Goal: Navigation & Orientation: Find specific page/section

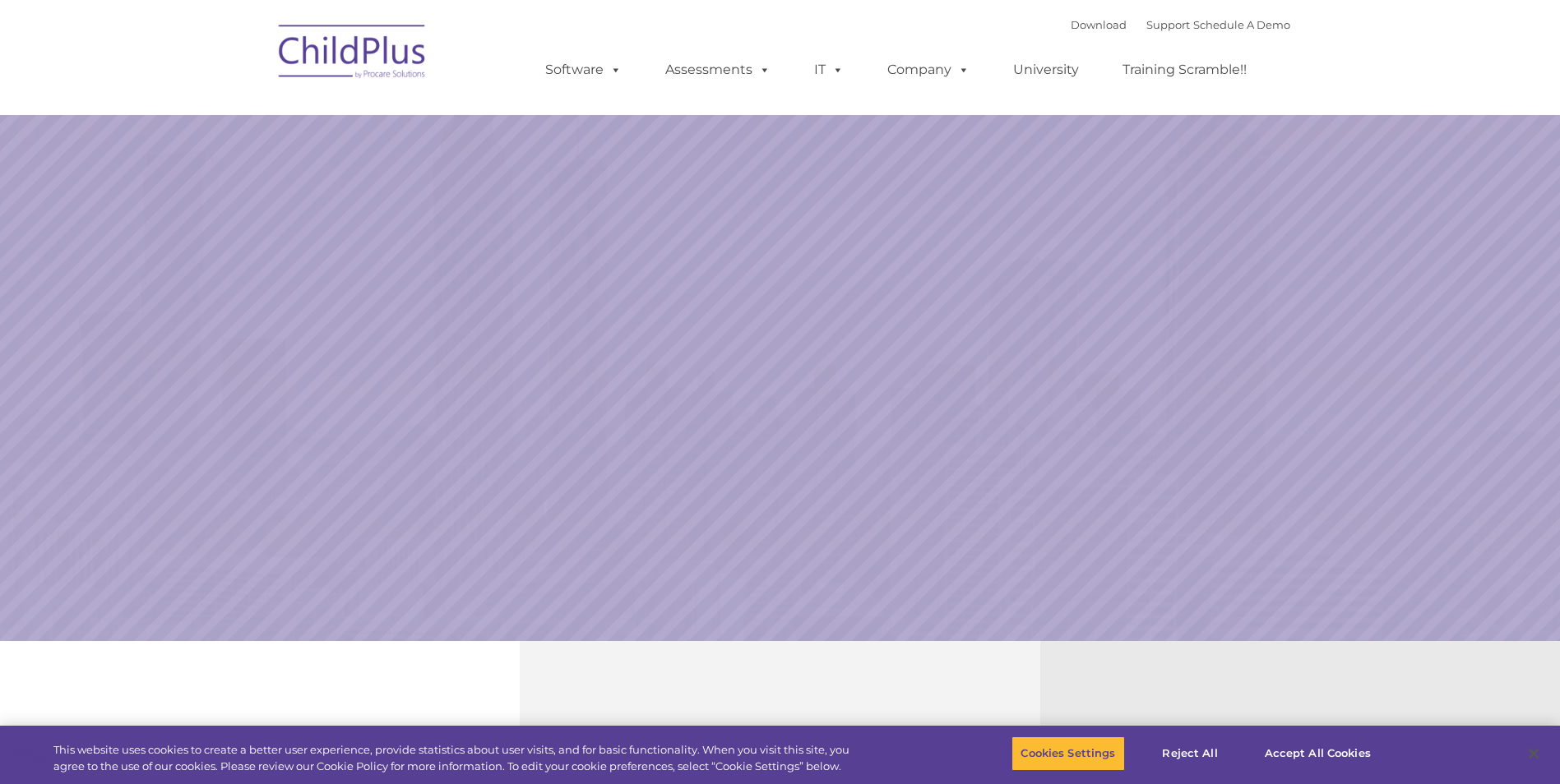
select select "MEDIUM"
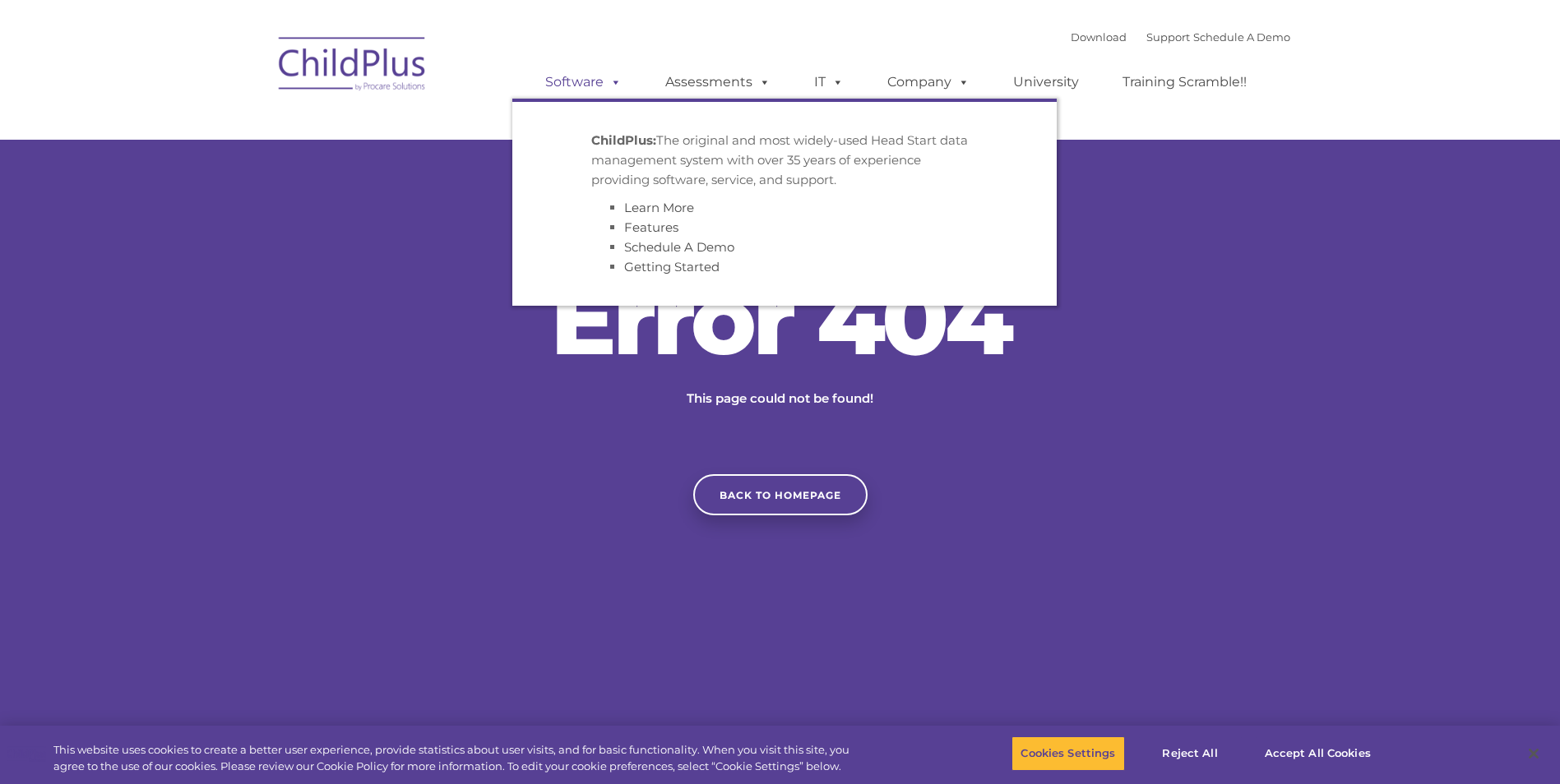
click at [588, 76] on link "Software" at bounding box center [584, 82] width 110 height 33
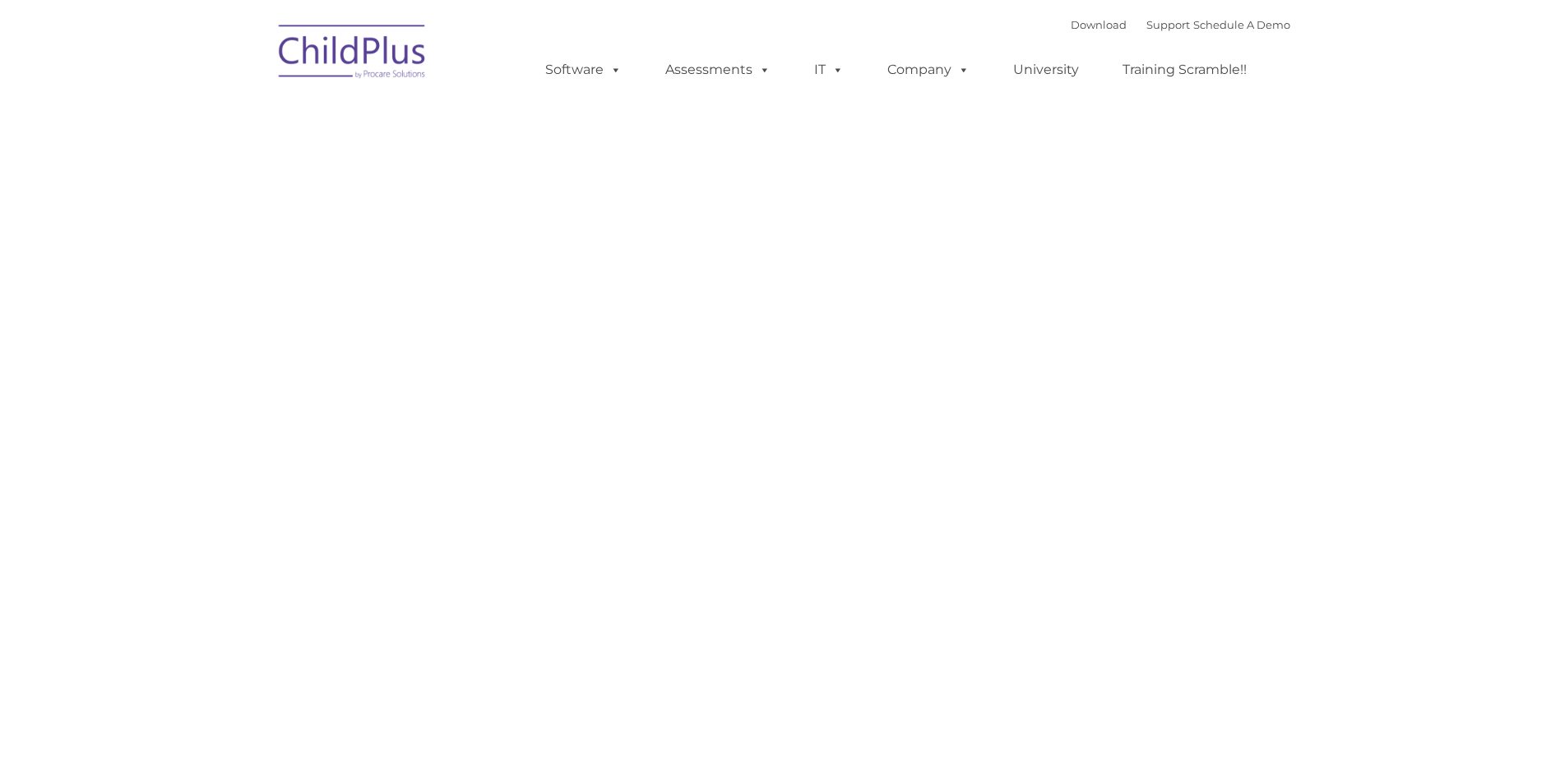
type input ""
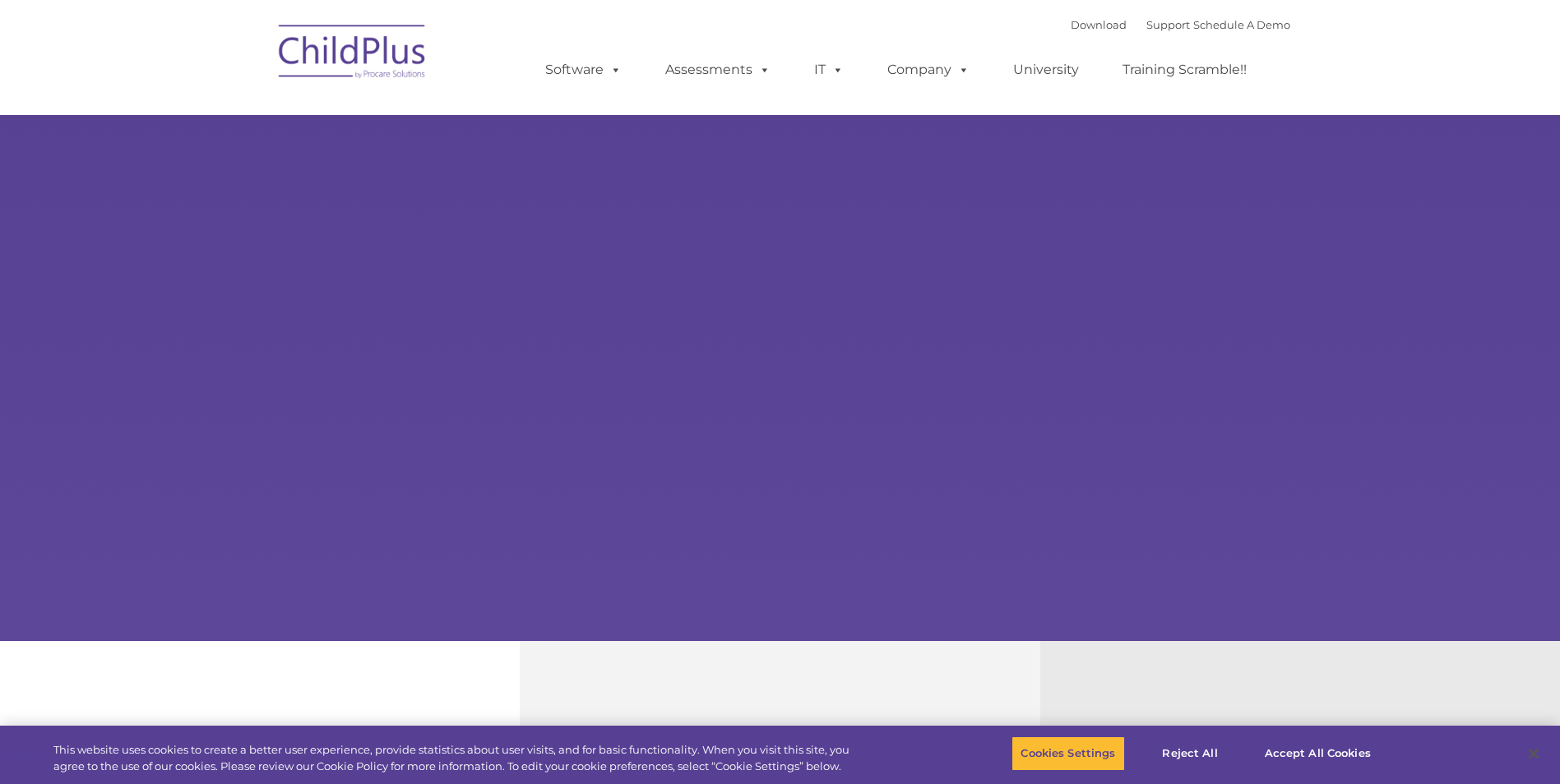
type input ""
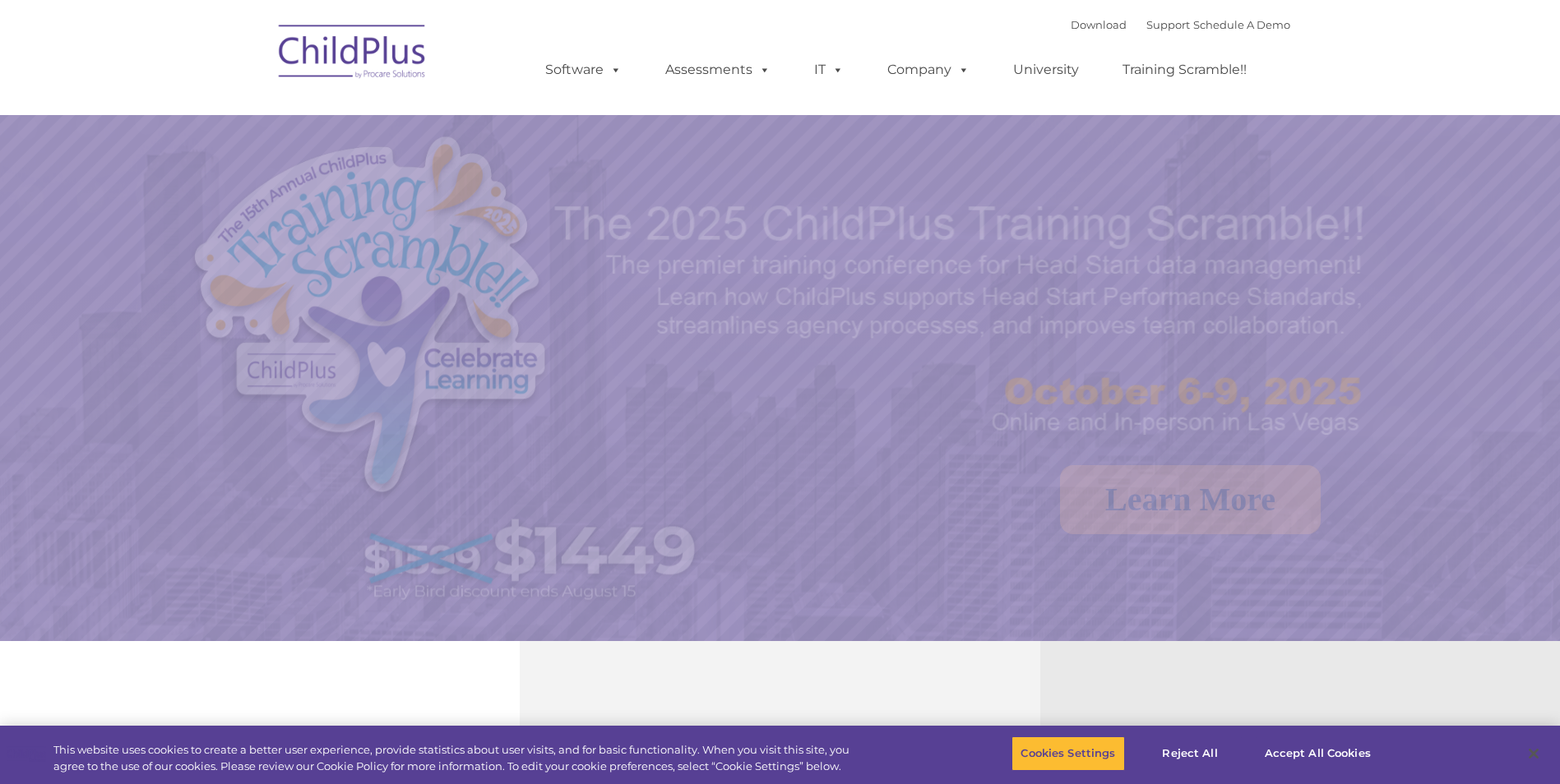
select select "MEDIUM"
